Goal: Communication & Community: Ask a question

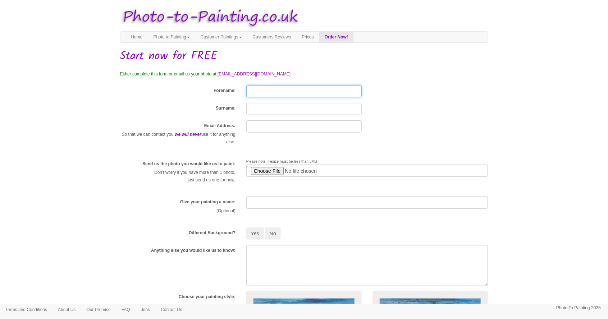
click at [262, 91] on input "Forename" at bounding box center [303, 91] width 115 height 12
type input "[PERSON_NAME]"
click at [320, 110] on input "Surname" at bounding box center [303, 109] width 115 height 12
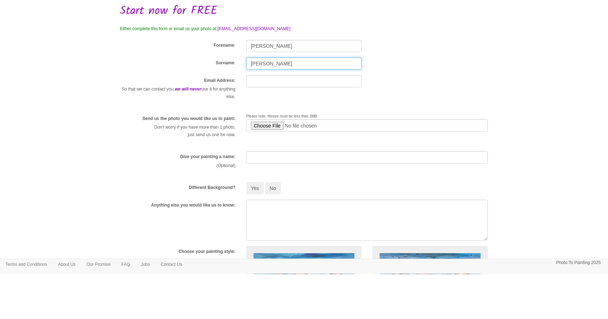
type input "[PERSON_NAME]"
click at [307, 127] on input "text" at bounding box center [303, 126] width 115 height 12
type input "[EMAIL_ADDRESS][DOMAIN_NAME]"
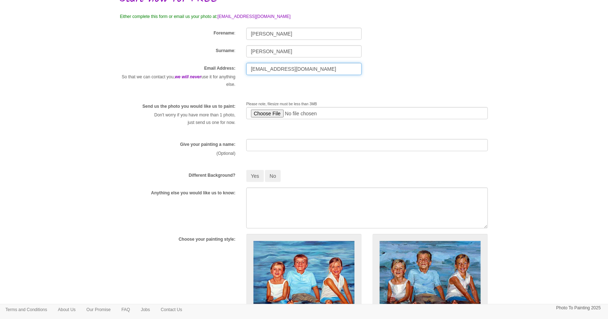
scroll to position [58, 0]
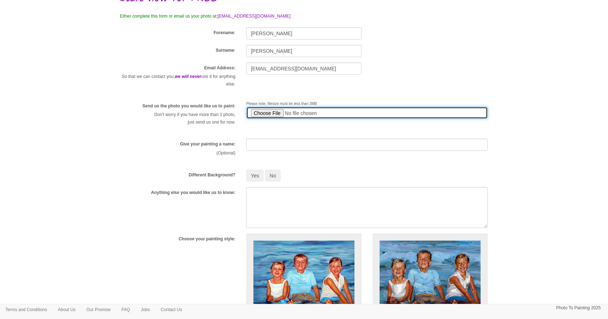
click at [267, 115] on input "file" at bounding box center [367, 113] width 242 height 12
click at [270, 114] on input "file" at bounding box center [367, 113] width 242 height 12
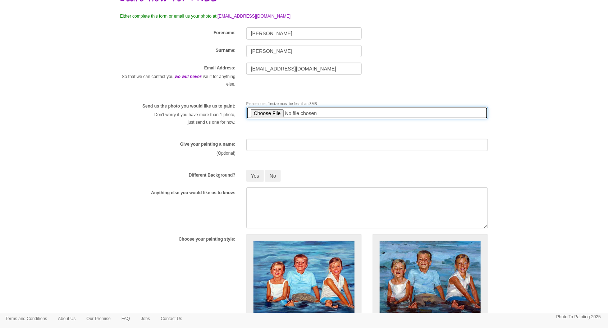
type input "C:\fakepath\Picture 093.jpg"
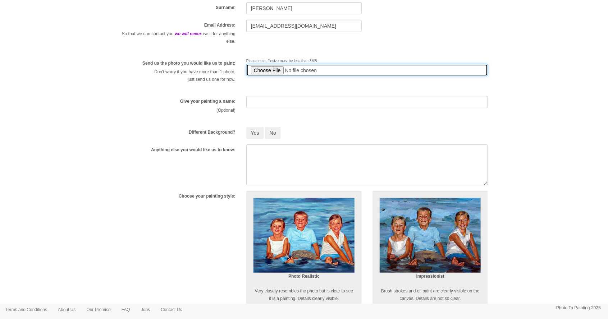
scroll to position [104, 0]
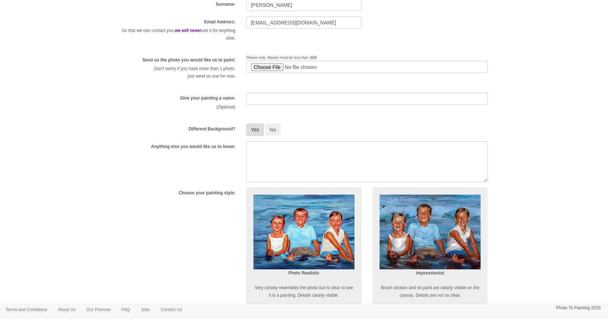
click at [251, 133] on button "Yes" at bounding box center [255, 130] width 18 height 12
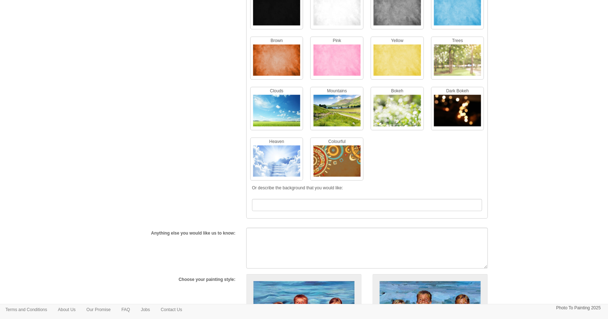
scroll to position [262, 0]
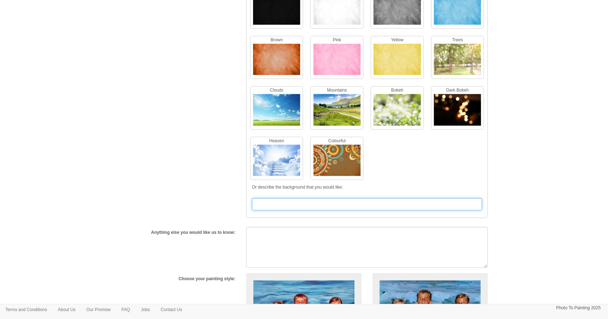
click at [402, 205] on input "text" at bounding box center [367, 204] width 230 height 12
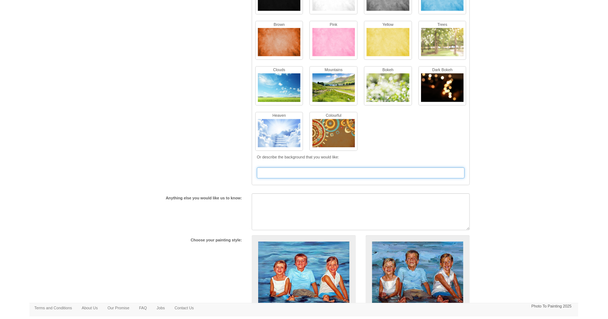
scroll to position [271, 0]
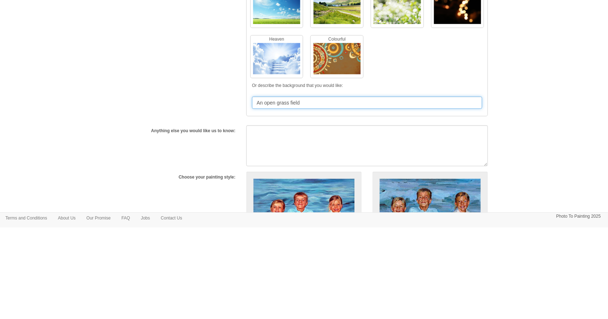
type input "An open grass field"
click at [59, 220] on body "Your painting - risk free Toggle navigation Menu Home Photo to Painting Photo t…" at bounding box center [304, 184] width 608 height 905
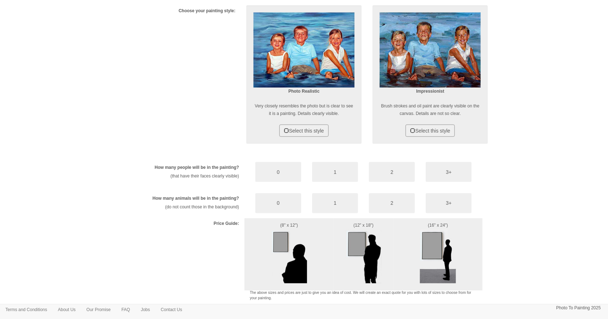
scroll to position [531, 0]
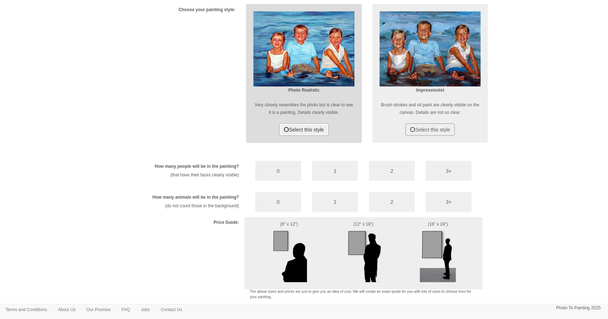
click at [284, 128] on span at bounding box center [286, 129] width 5 height 5
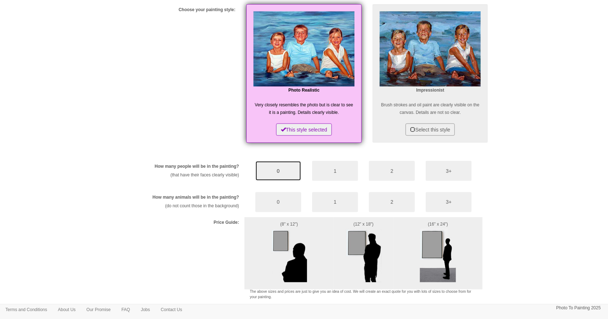
click at [275, 171] on button "0" at bounding box center [278, 171] width 46 height 20
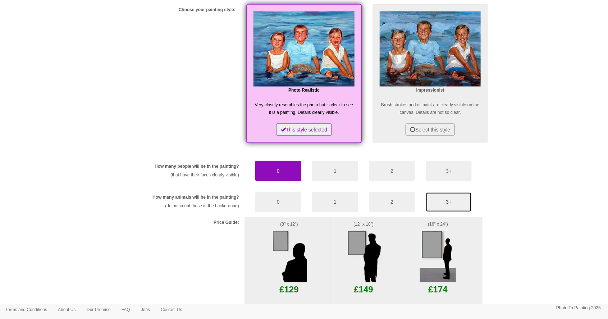
click at [444, 203] on button "3+" at bounding box center [449, 202] width 46 height 20
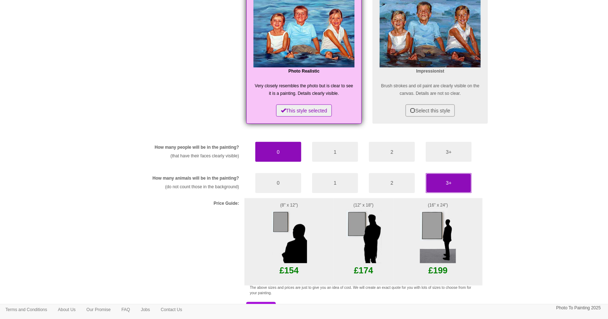
scroll to position [568, 0]
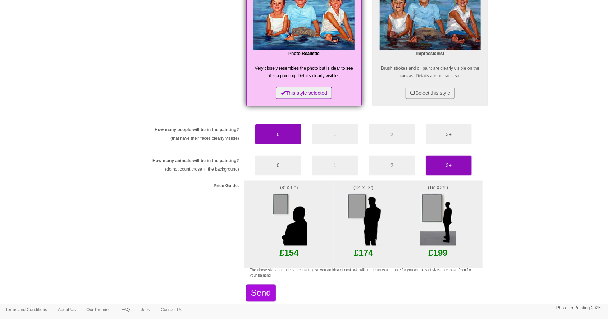
click at [443, 230] on img at bounding box center [438, 219] width 36 height 54
click at [441, 215] on img at bounding box center [438, 219] width 36 height 54
click at [262, 294] on button "Send" at bounding box center [260, 293] width 29 height 17
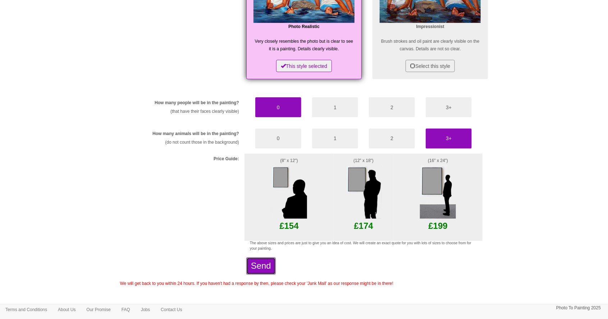
scroll to position [600, 0]
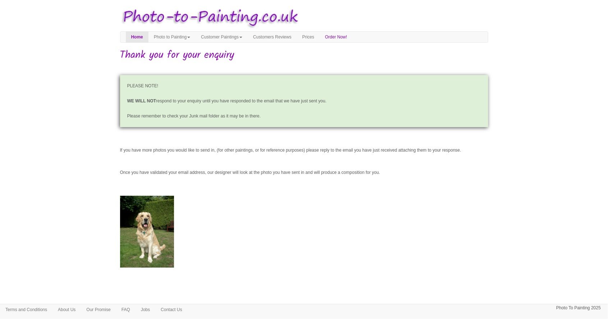
click at [51, 177] on body "Your painting - risk free Toggle navigation Menu Home Photo to Painting Photo t…" at bounding box center [304, 160] width 608 height 313
